Goal: Information Seeking & Learning: Learn about a topic

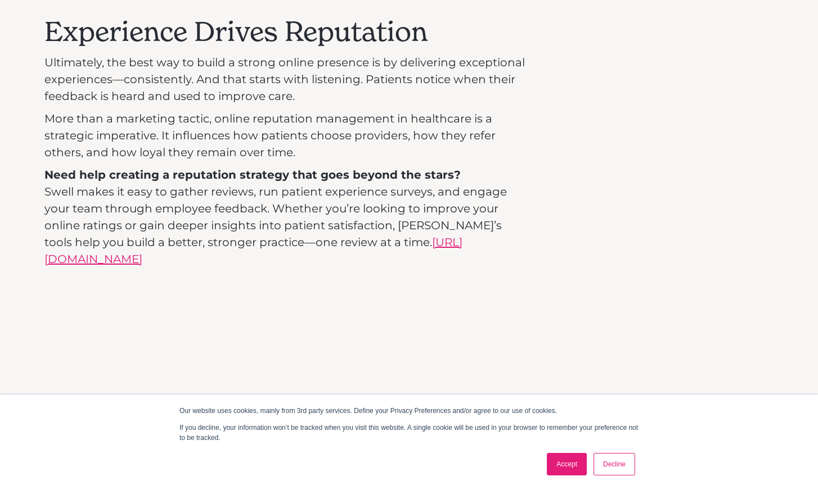
scroll to position [1648, 0]
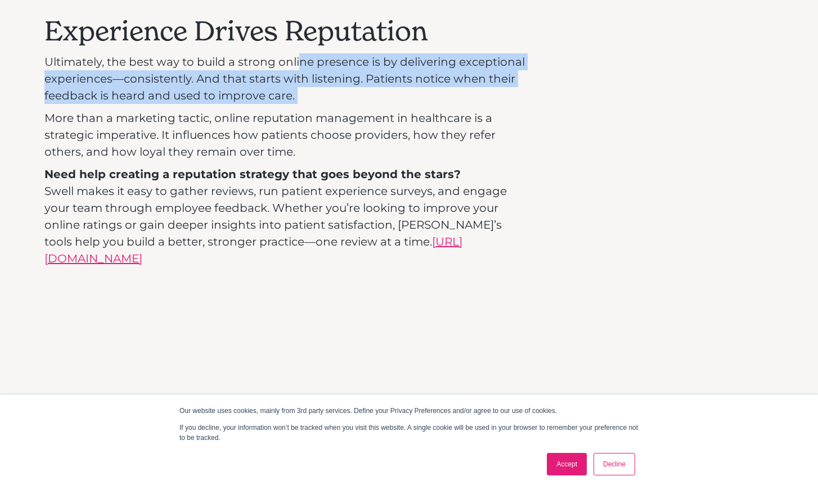
drag, startPoint x: 300, startPoint y: 64, endPoint x: 300, endPoint y: 109, distance: 44.4
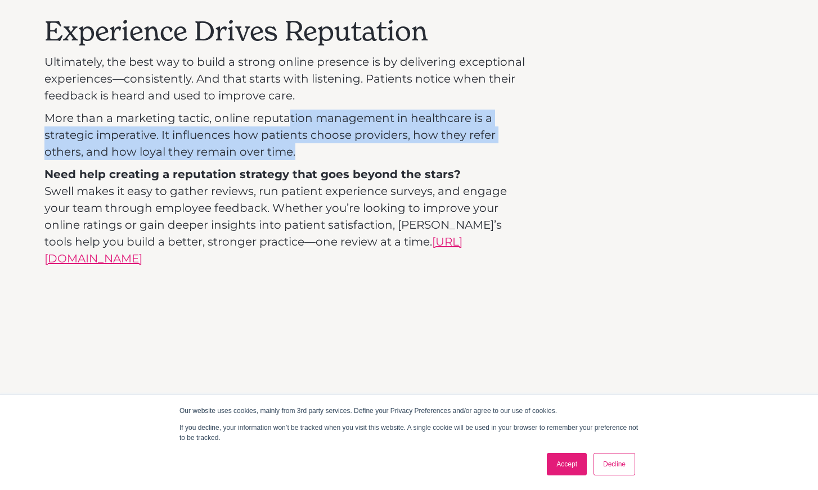
drag, startPoint x: 290, startPoint y: 124, endPoint x: 293, endPoint y: 150, distance: 26.6
click at [293, 150] on p "More than a marketing tactic, online reputation management in healthcare is a s…" at bounding box center [284, 135] width 481 height 51
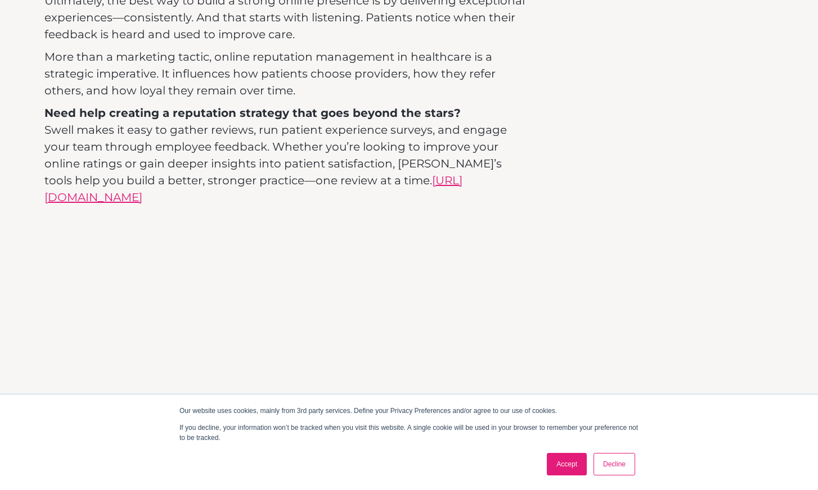
scroll to position [1713, 0]
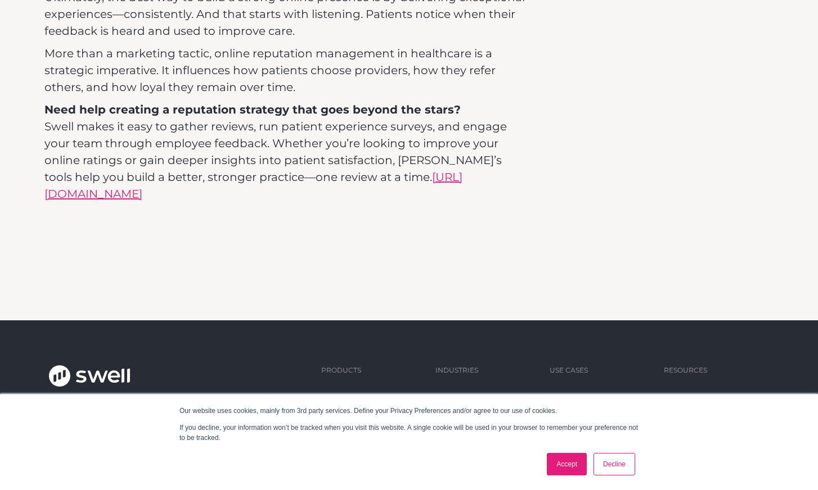
drag, startPoint x: 279, startPoint y: 127, endPoint x: 291, endPoint y: 170, distance: 45.6
click at [291, 170] on p "Need help creating a reputation strategy that goes beyond the stars? Swell make…" at bounding box center [284, 151] width 481 height 101
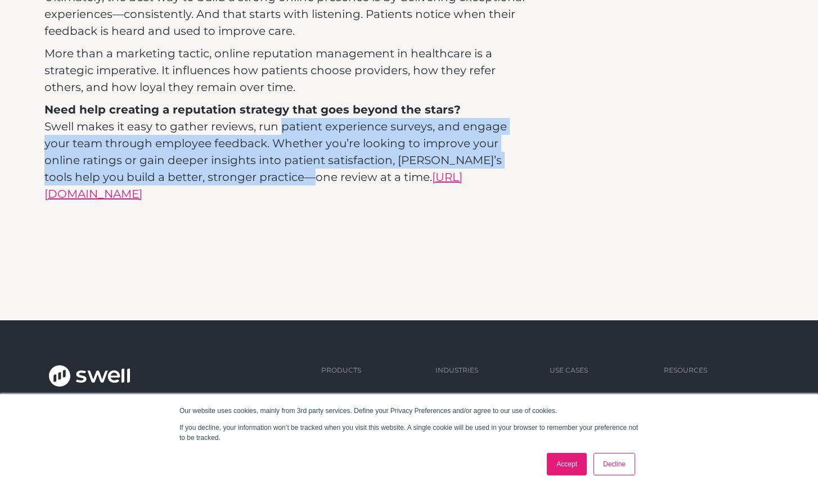
drag, startPoint x: 272, startPoint y: 169, endPoint x: 274, endPoint y: 132, distance: 37.2
click at [274, 132] on p "Need help creating a reputation strategy that goes beyond the stars? Swell make…" at bounding box center [284, 151] width 481 height 101
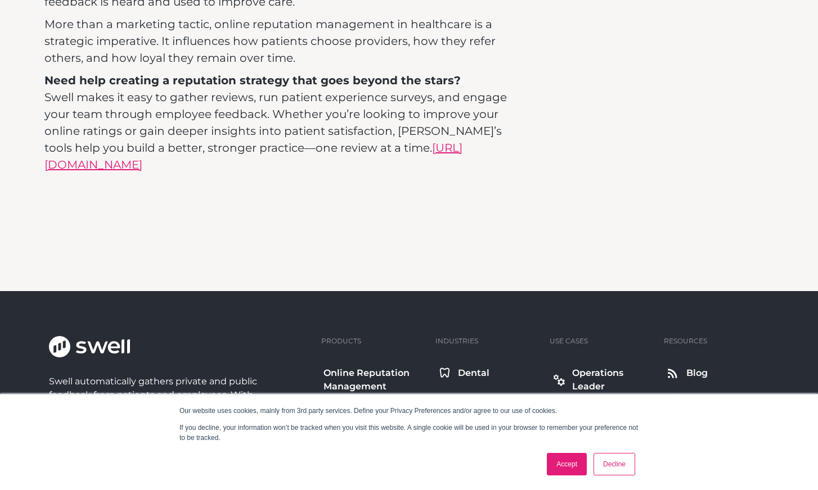
scroll to position [1743, 0]
